Goal: Information Seeking & Learning: Learn about a topic

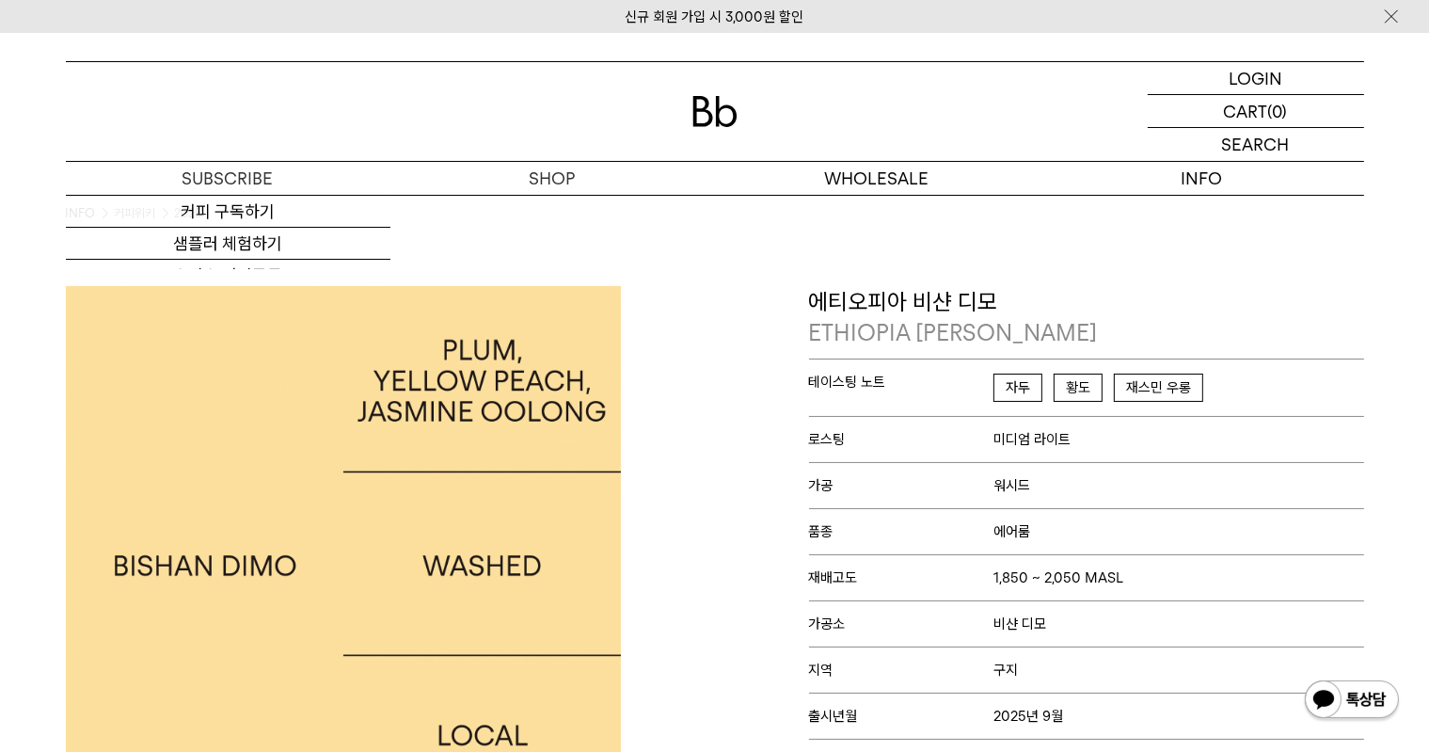
click at [719, 120] on img at bounding box center [714, 111] width 45 height 31
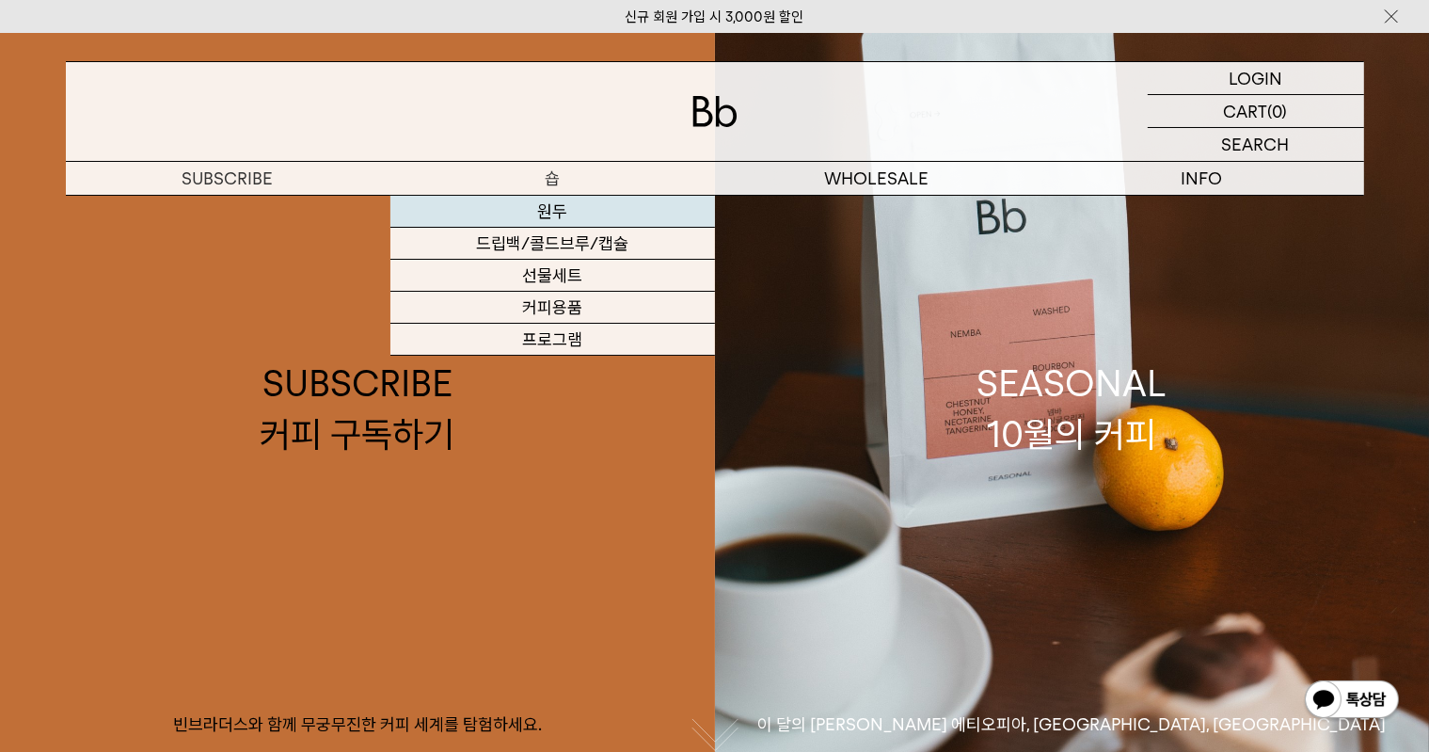
click at [531, 214] on link "원두" at bounding box center [552, 212] width 325 height 32
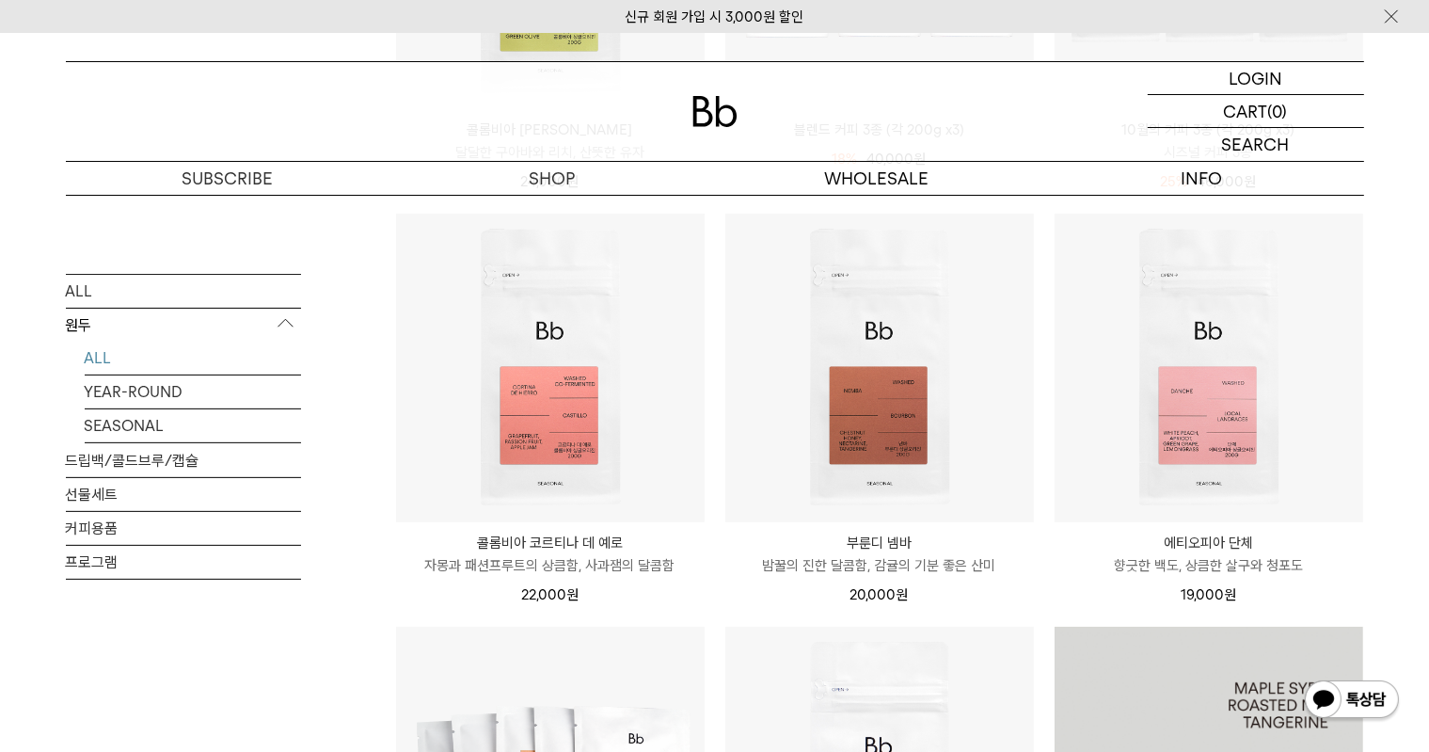
scroll to position [470, 0]
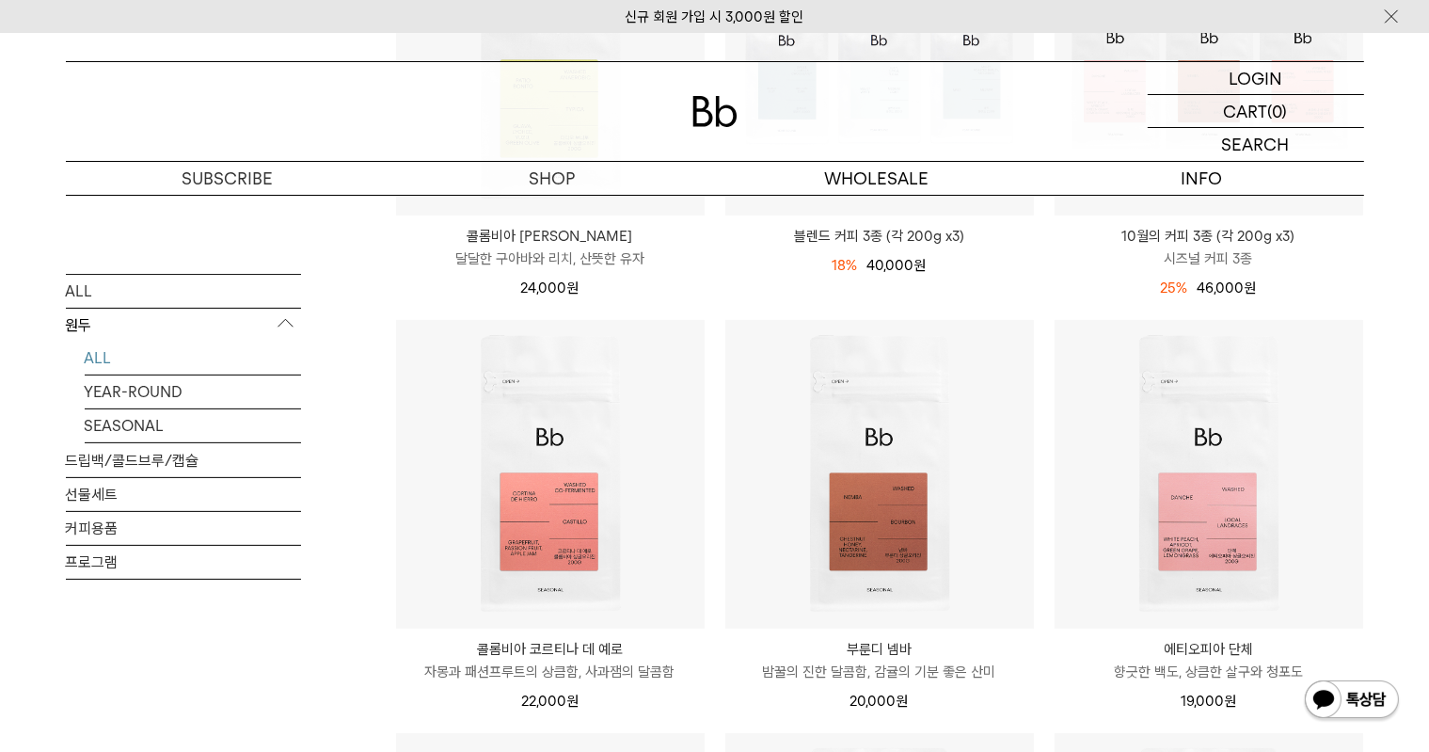
click at [455, 25] on div "신규 회원 가입 시 3,000원 할인" at bounding box center [714, 16] width 1429 height 33
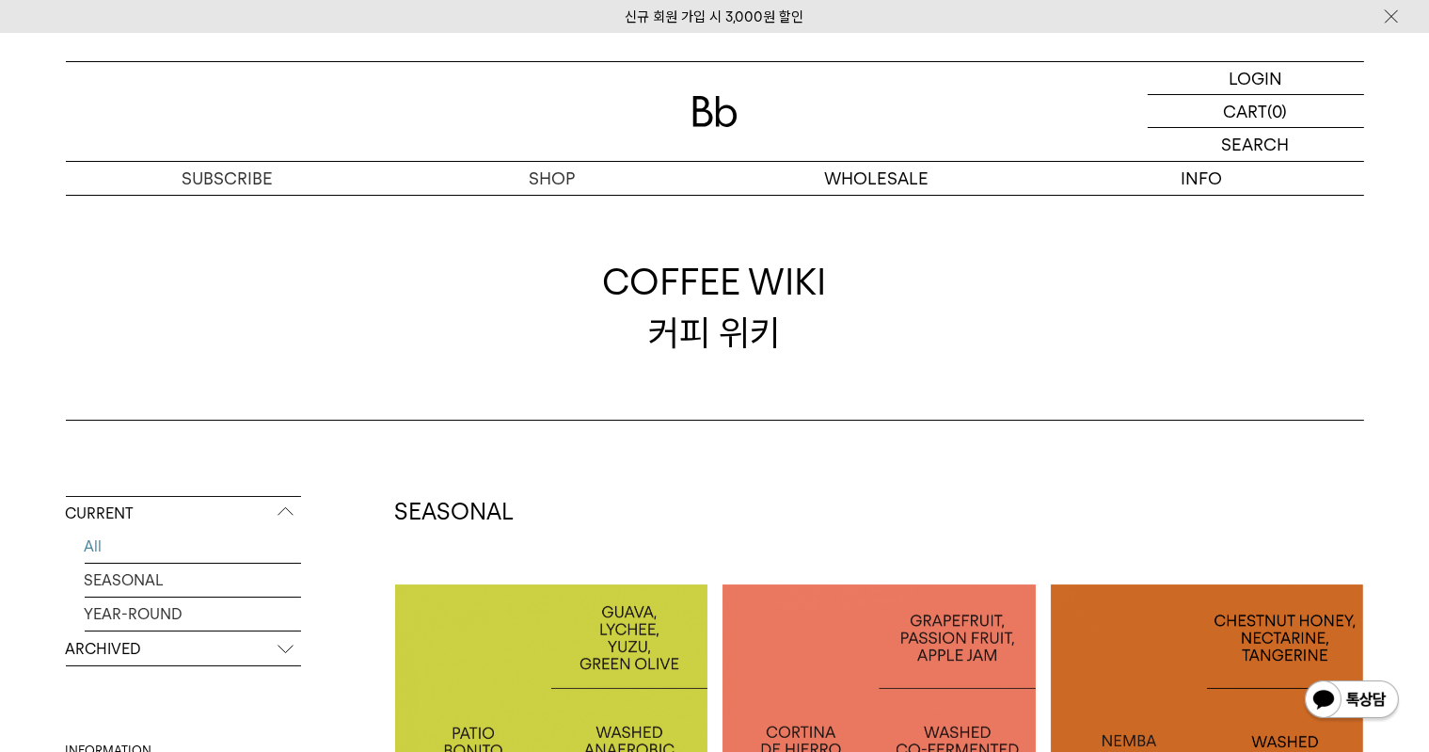
click at [129, 653] on p "ARCHIVED" at bounding box center [183, 649] width 235 height 34
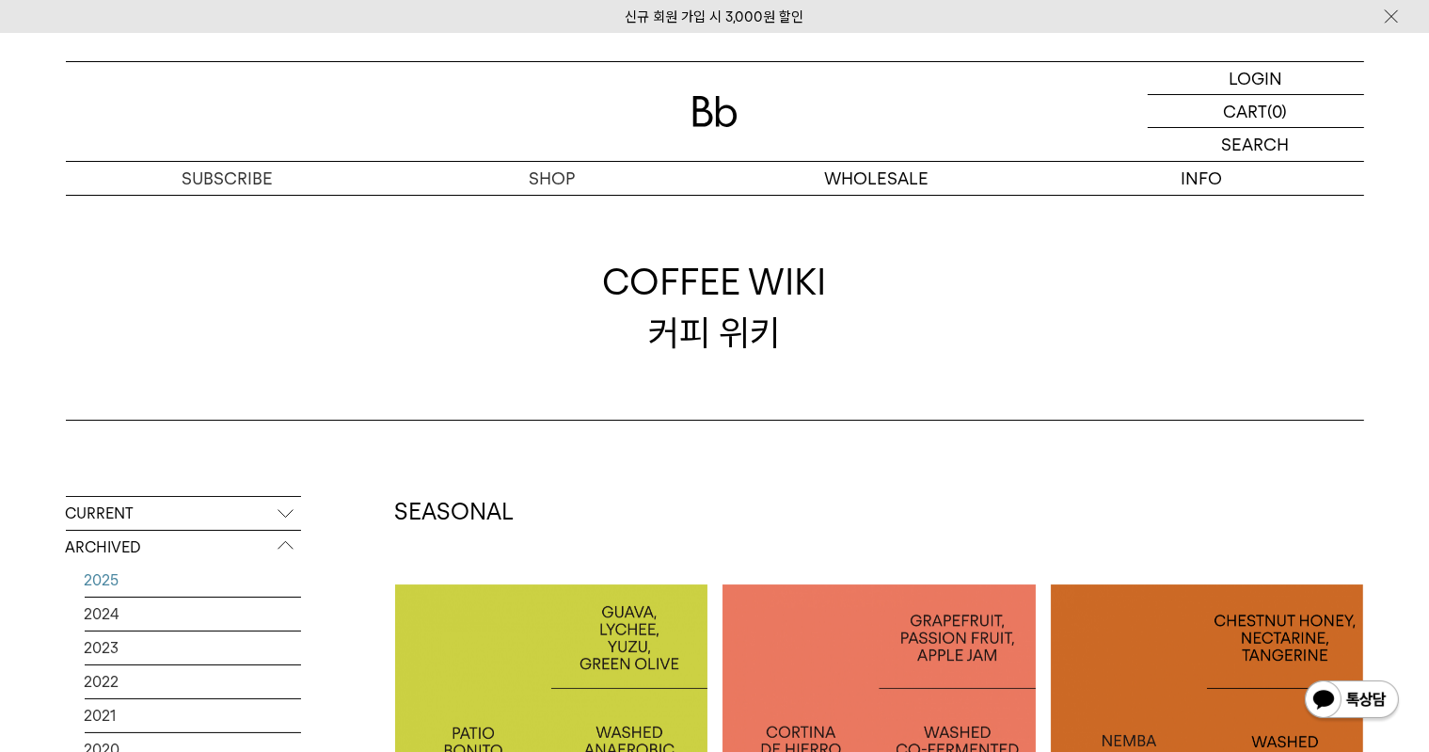
click at [174, 572] on link "2025" at bounding box center [193, 579] width 216 height 33
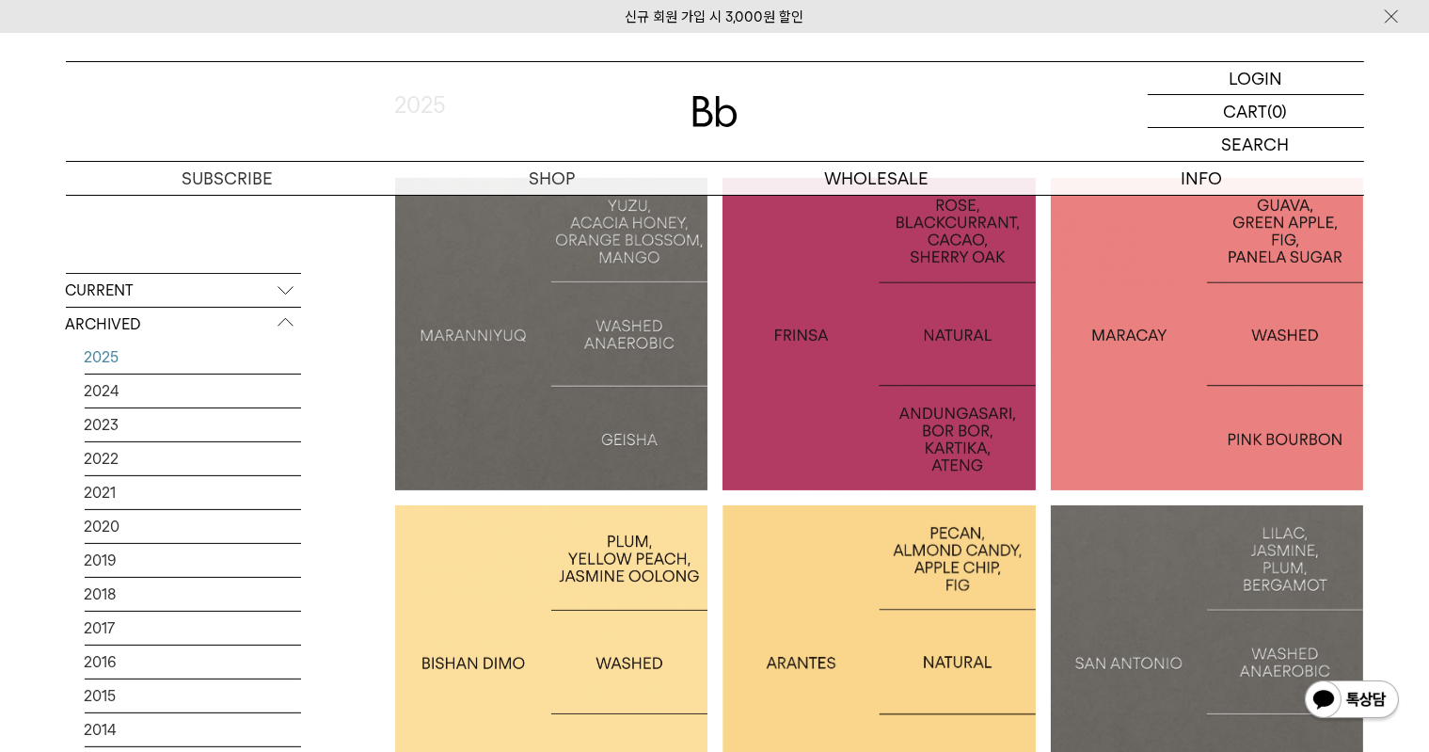
scroll to position [564, 0]
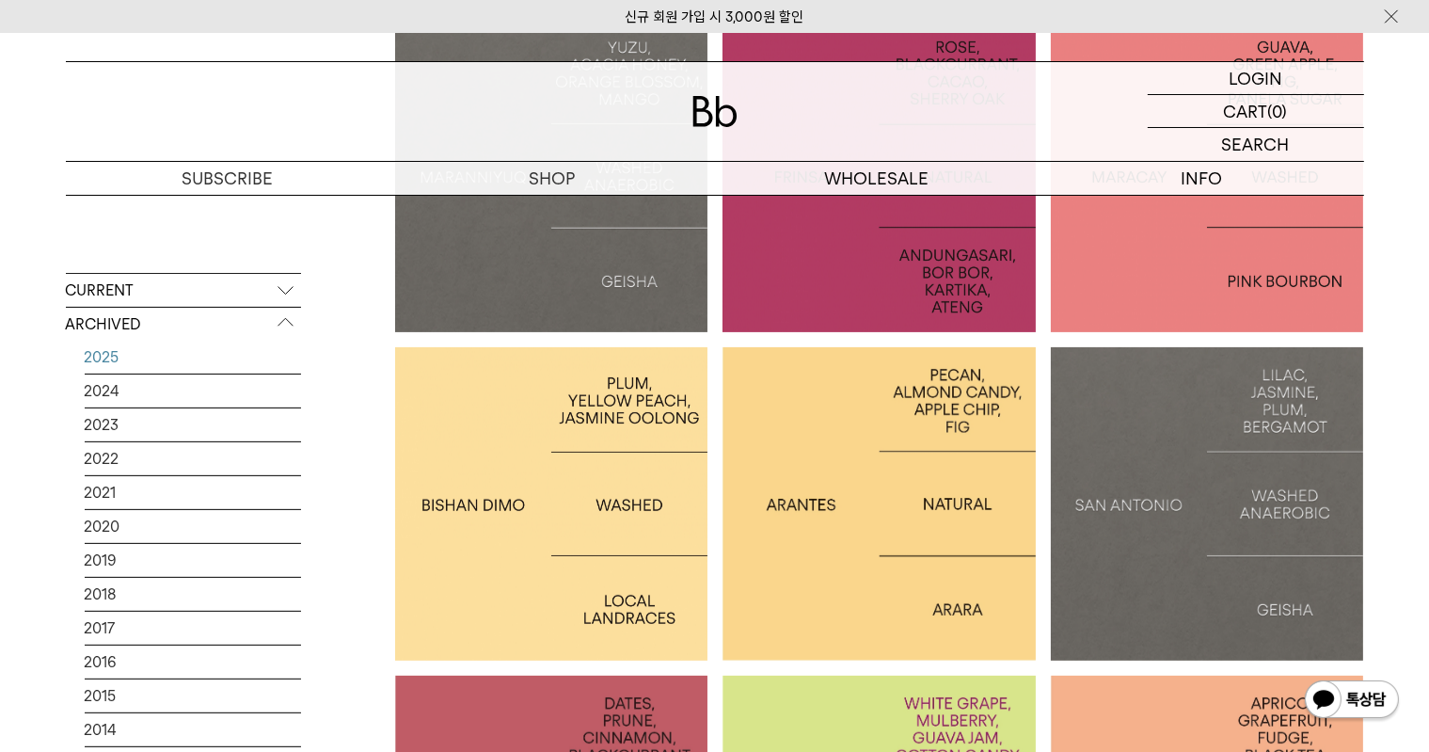
click at [622, 527] on div at bounding box center [551, 503] width 313 height 313
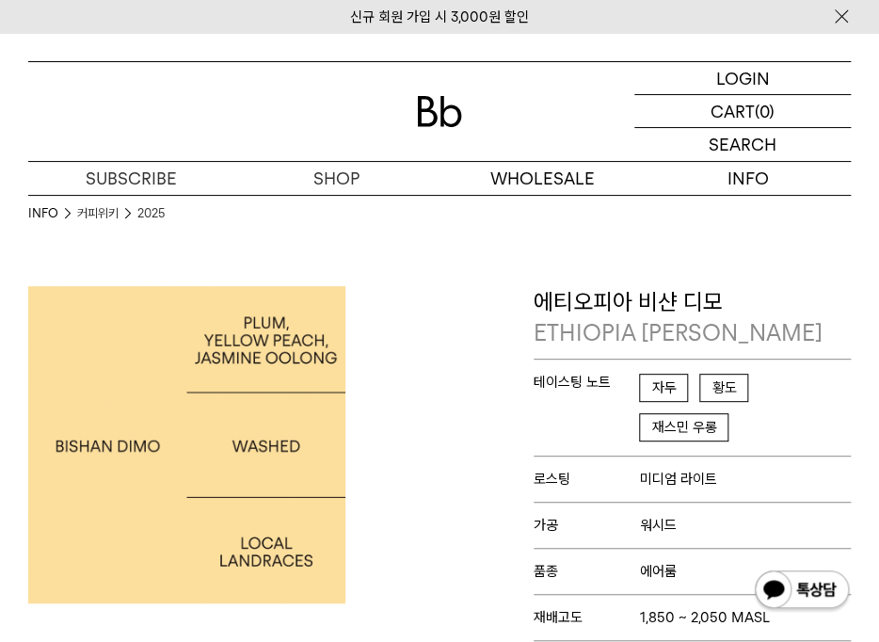
click at [485, 389] on div "에티오피아 비샨 디모 ETHIOPIA [PERSON_NAME] 테이스팅 노트 자두 황도 재스민 우롱 로스팅 미디엄 라이트 가공 워시드 품종 에…" at bounding box center [649, 578] width 420 height 585
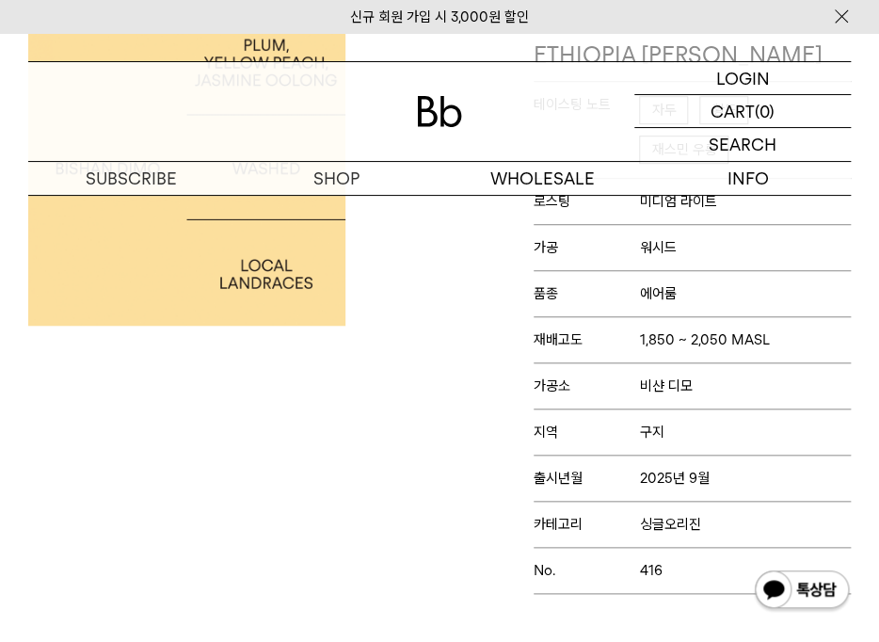
scroll to position [282, 0]
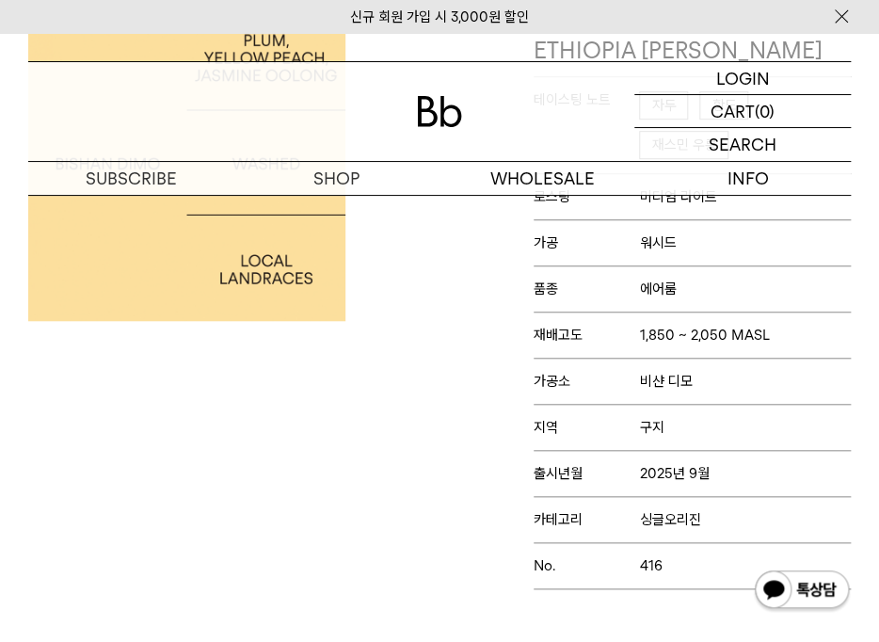
click at [330, 452] on div at bounding box center [229, 296] width 420 height 585
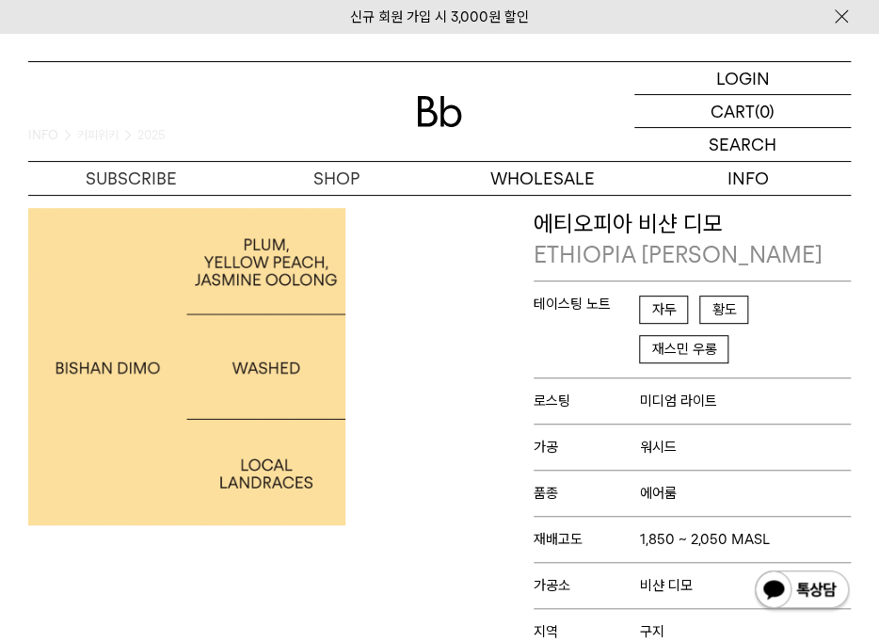
scroll to position [0, 0]
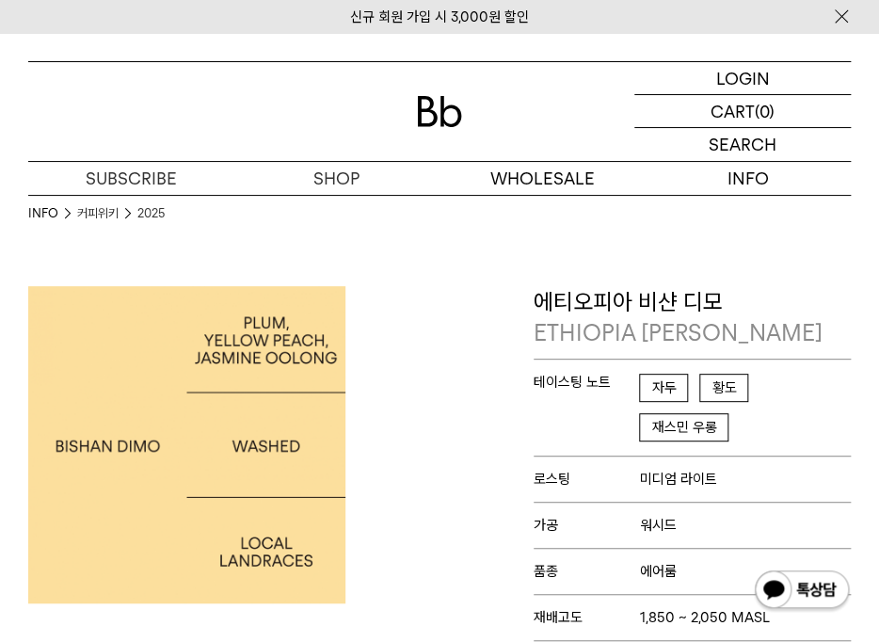
click at [489, 436] on div "에티오피아 비샨 디모 ETHIOPIA [PERSON_NAME] 테이스팅 노트 자두 황도 재스민 우롱 로스팅 미디엄 라이트 가공 워시드 품종 에…" at bounding box center [649, 578] width 420 height 585
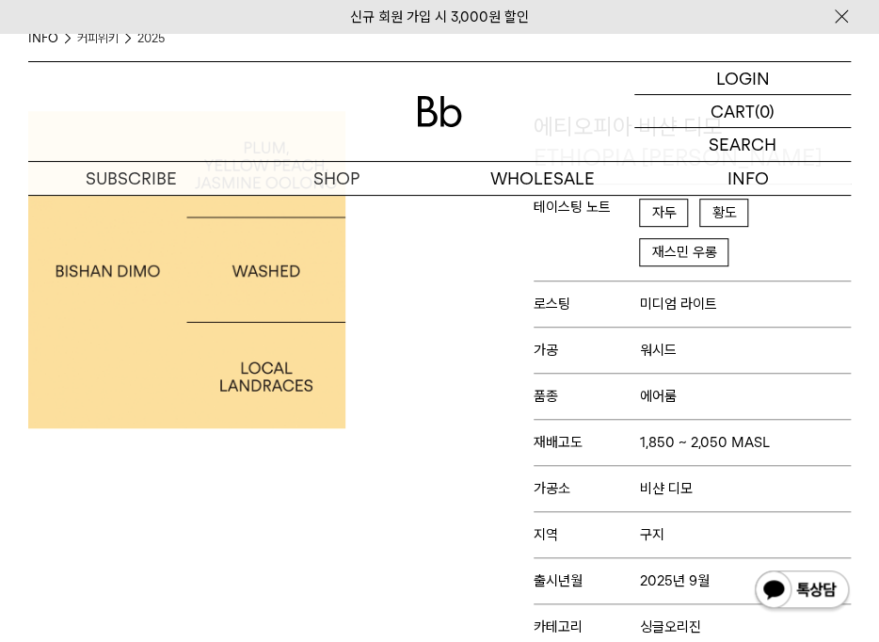
scroll to position [188, 0]
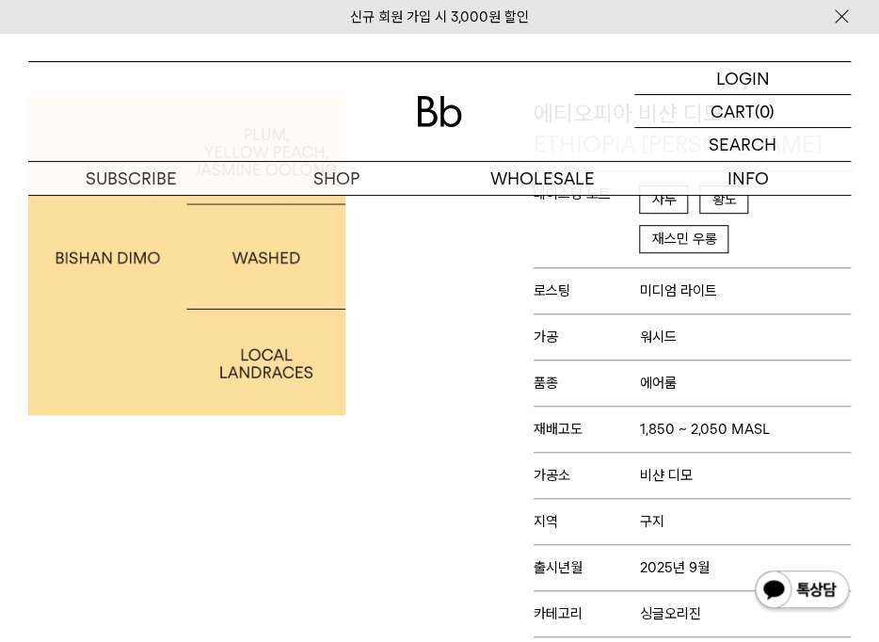
click at [447, 514] on div "에티오피아 비샨 디모 ETHIOPIA [PERSON_NAME] 테이스팅 노트 자두 황도 재스민 우롱 로스팅 미디엄 라이트 가공 워시드 품종 에…" at bounding box center [649, 390] width 420 height 585
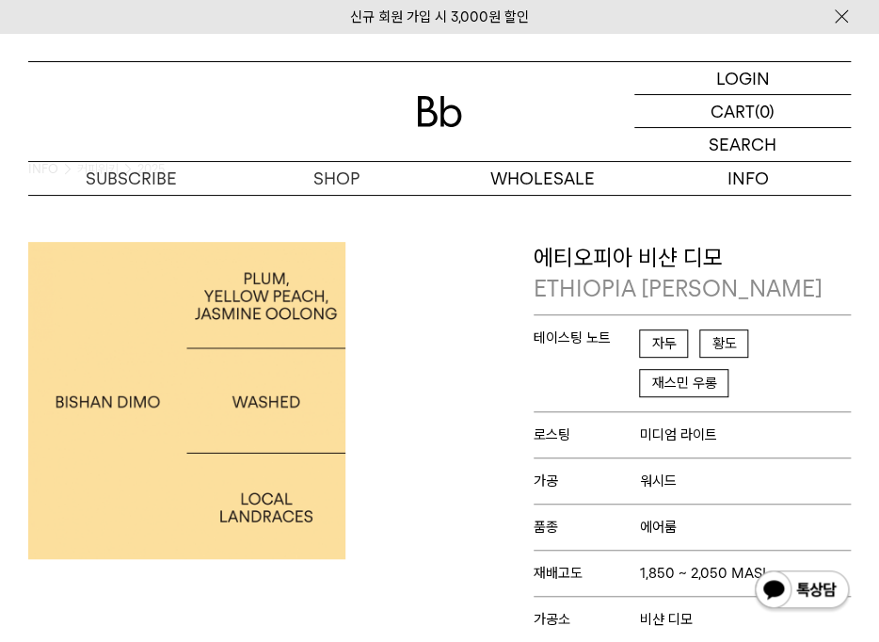
scroll to position [0, 0]
